Goal: Task Accomplishment & Management: Manage account settings

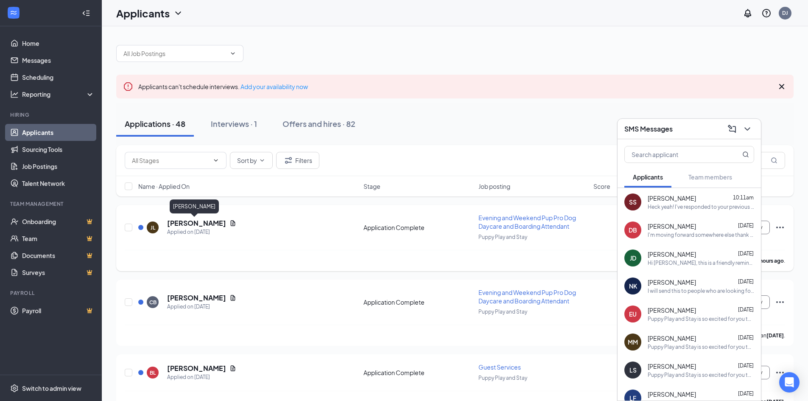
click at [190, 226] on h5 "[PERSON_NAME]" at bounding box center [196, 223] width 59 height 9
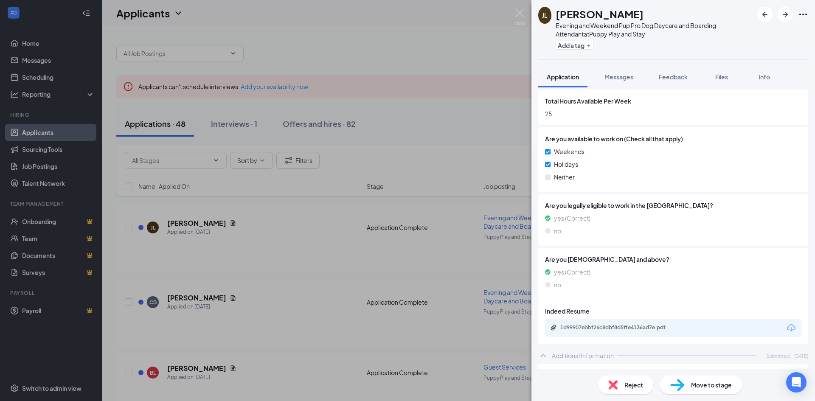
scroll to position [483, 0]
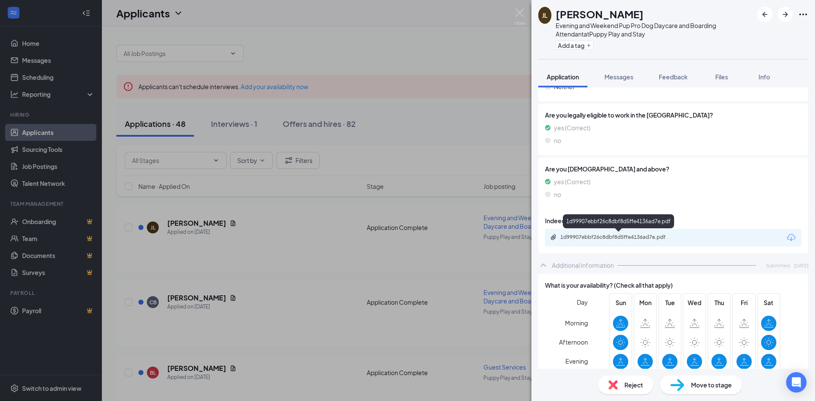
click at [647, 234] on div "1d99907ebbf26c8dbf8d5ffe4136ad7e.pdf" at bounding box center [619, 237] width 119 height 7
drag, startPoint x: 440, startPoint y: 223, endPoint x: 366, endPoint y: 257, distance: 81.7
click at [440, 223] on div "[PERSON_NAME] Evening and Weekend Pup Pro Dog Daycare and Boarding Attendant at…" at bounding box center [407, 200] width 815 height 401
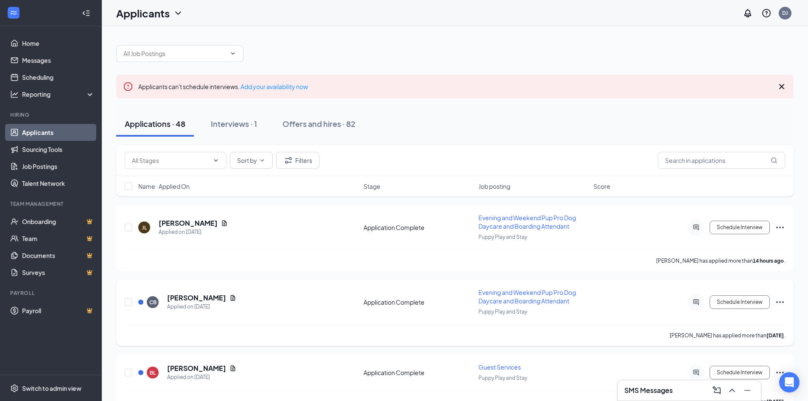
click at [205, 296] on h5 "[PERSON_NAME]" at bounding box center [196, 297] width 59 height 9
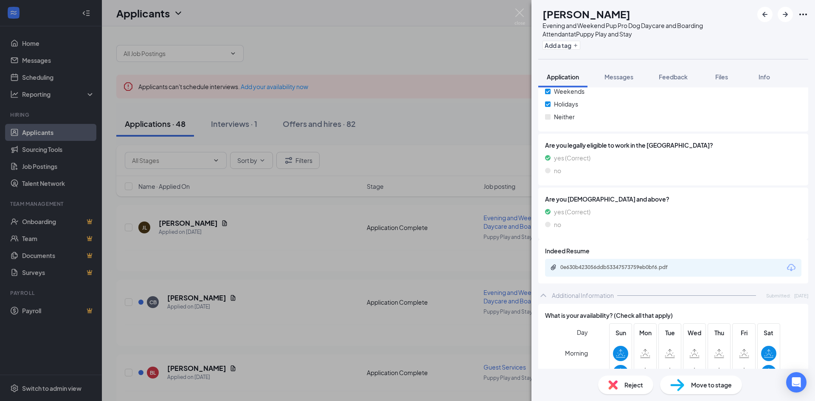
scroll to position [446, 0]
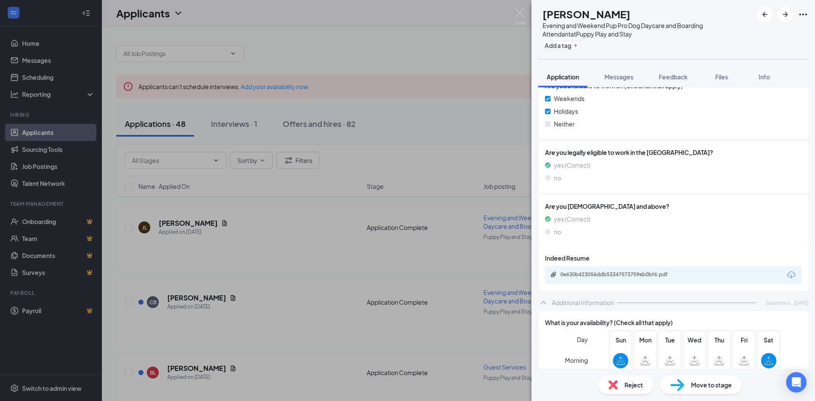
click at [609, 268] on div "0e630b423056ddb53347573759eb0bf6.pdf" at bounding box center [673, 275] width 256 height 18
click at [612, 270] on div "0e630b423056ddb53347573759eb0bf6.pdf" at bounding box center [673, 275] width 256 height 18
click at [603, 280] on div "0e630b423056ddb53347573759eb0bf6.pdf" at bounding box center [673, 275] width 256 height 18
click at [606, 275] on div "0e630b423056ddb53347573759eb0bf6.pdf" at bounding box center [619, 274] width 119 height 7
